Goal: Transaction & Acquisition: Purchase product/service

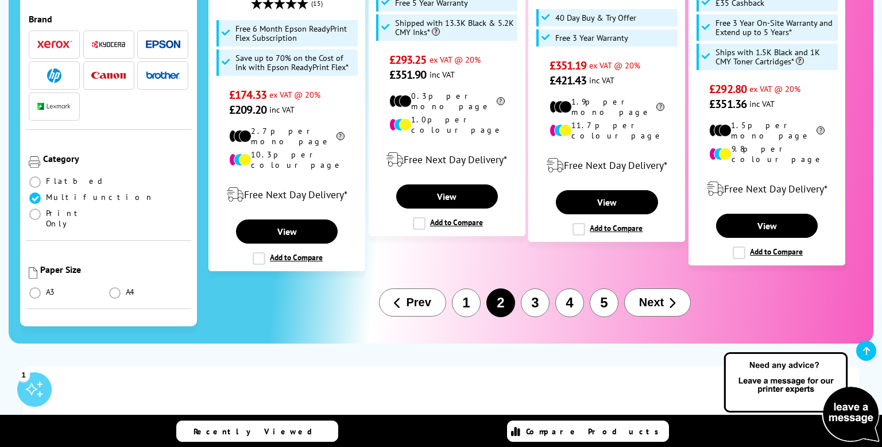
scroll to position [1456, 0]
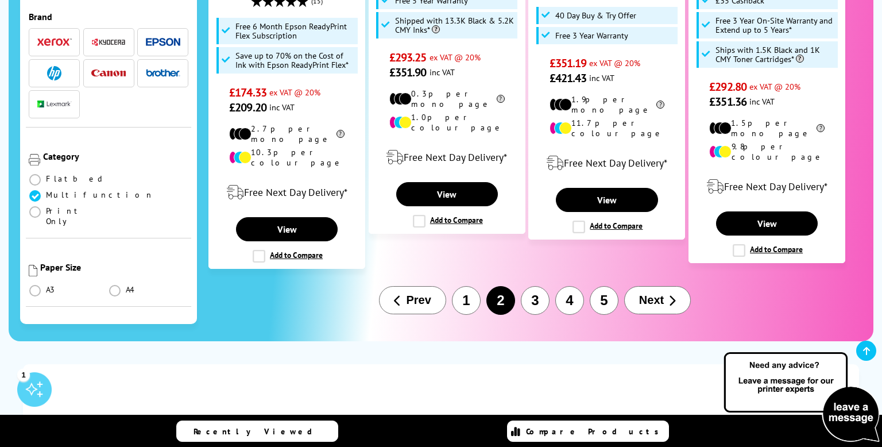
click at [660, 293] on span "Next" at bounding box center [651, 299] width 25 height 13
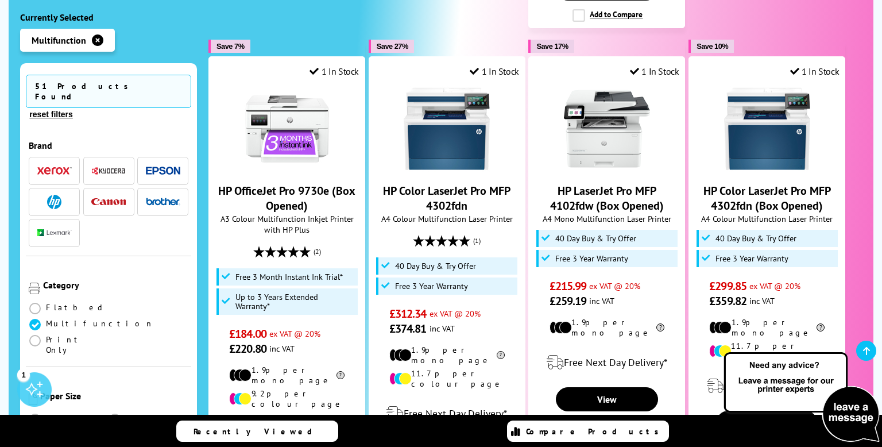
scroll to position [752, 0]
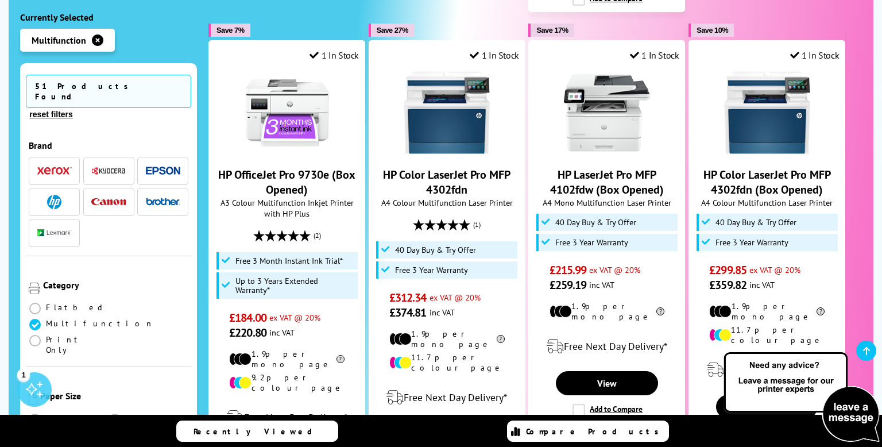
click at [113, 198] on img "button" at bounding box center [108, 201] width 34 height 7
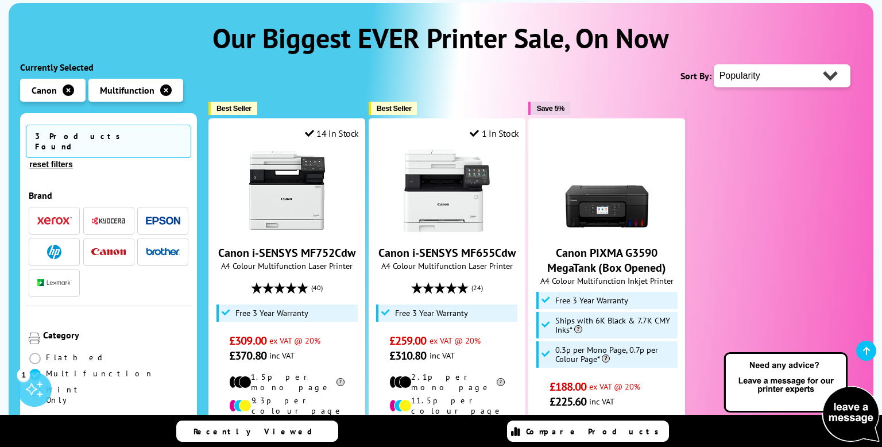
scroll to position [163, 0]
